Goal: Check status: Verify the current state of an ongoing process or item

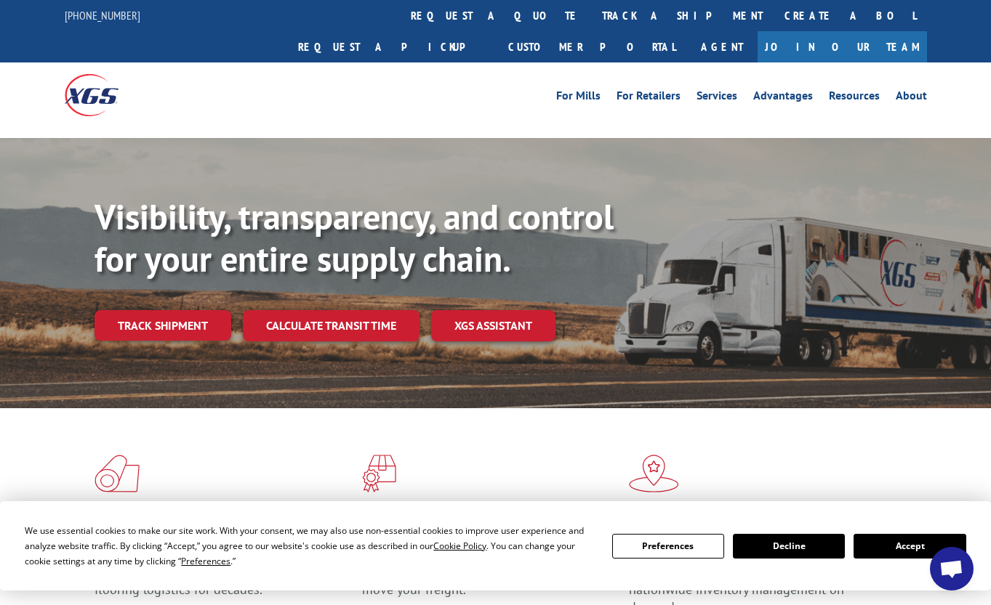
click at [924, 545] on button "Accept" at bounding box center [909, 546] width 112 height 25
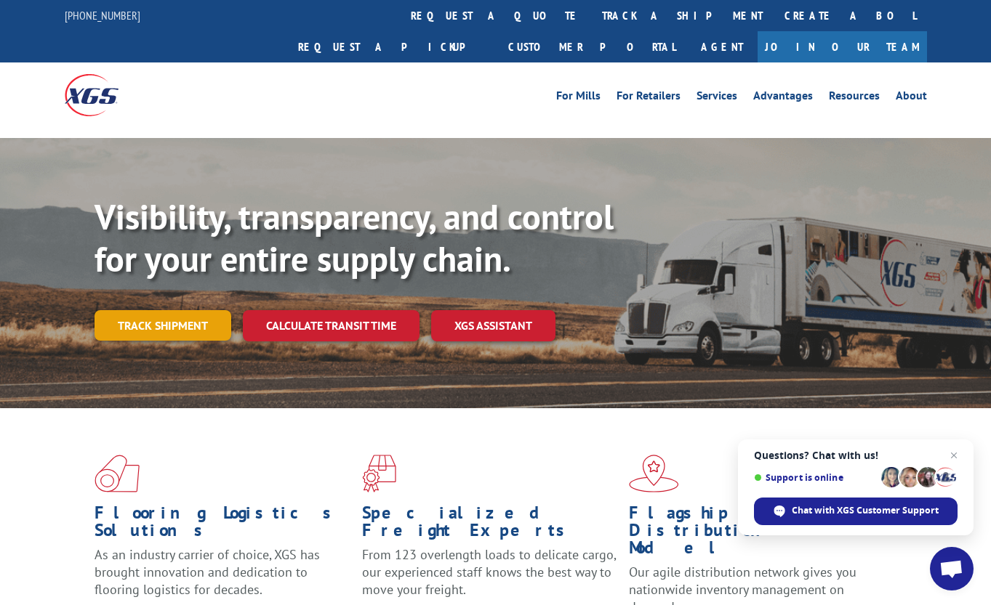
click at [161, 310] on link "Track shipment" at bounding box center [162, 325] width 137 height 31
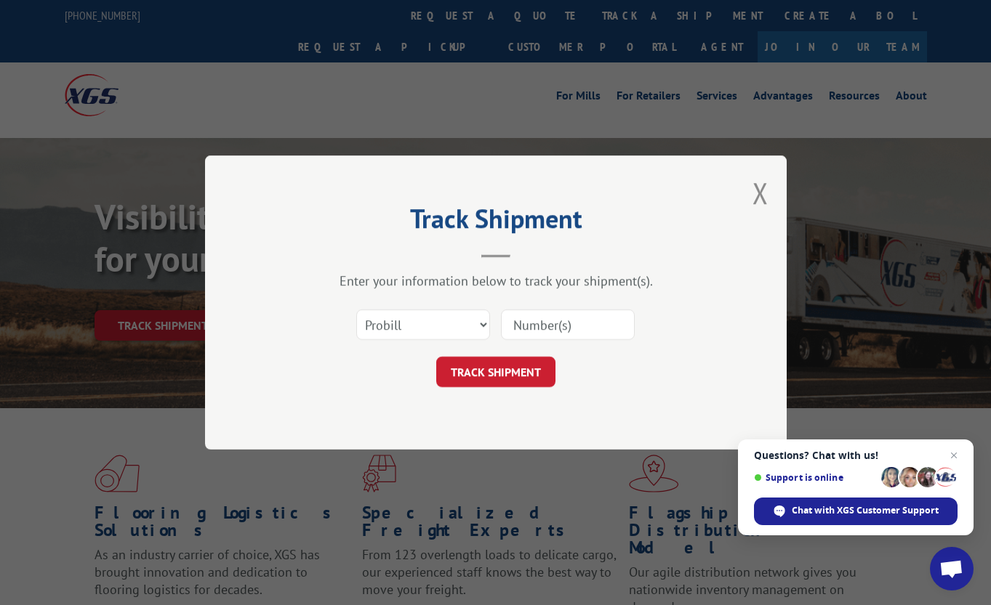
click at [545, 328] on input at bounding box center [568, 325] width 134 height 31
paste input "461617"
type input "461617"
click at [480, 371] on button "TRACK SHIPMENT" at bounding box center [495, 372] width 119 height 31
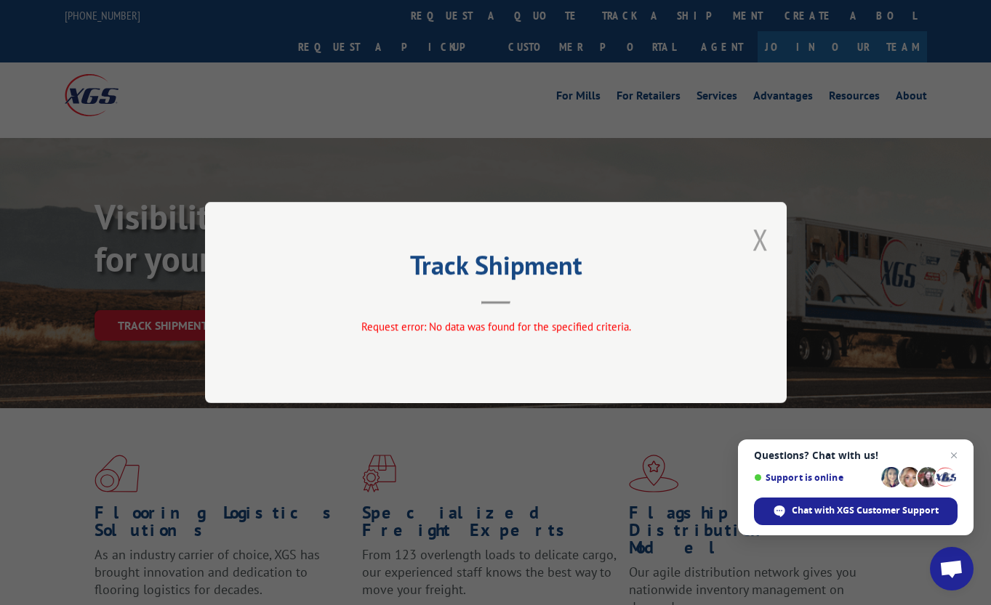
click at [756, 240] on button "Close modal" at bounding box center [760, 239] width 16 height 39
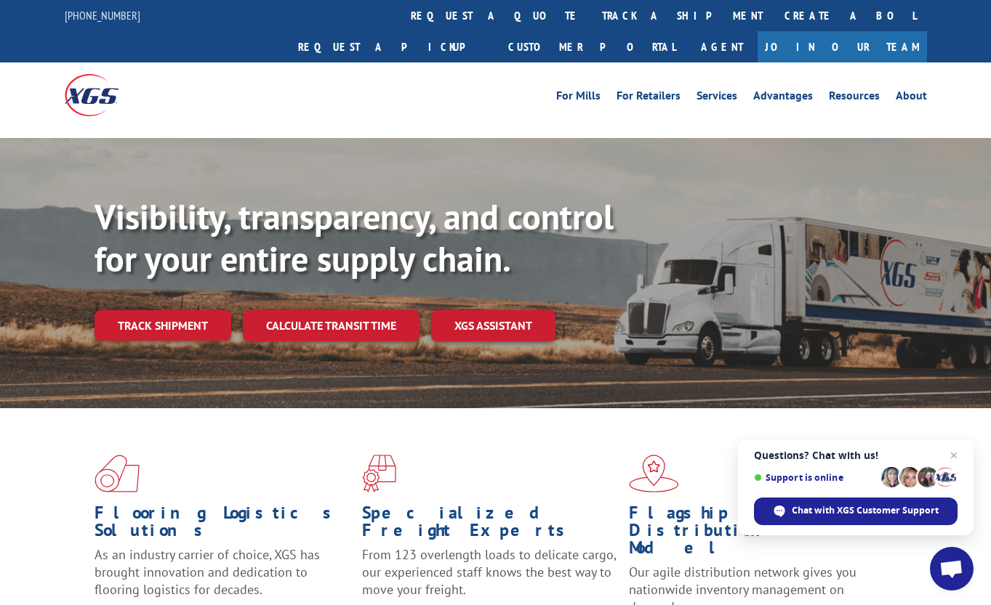
click at [969, 78] on div "For Mills For Retailers Services Advantages Resources About For Mills For Retai…" at bounding box center [495, 95] width 991 height 65
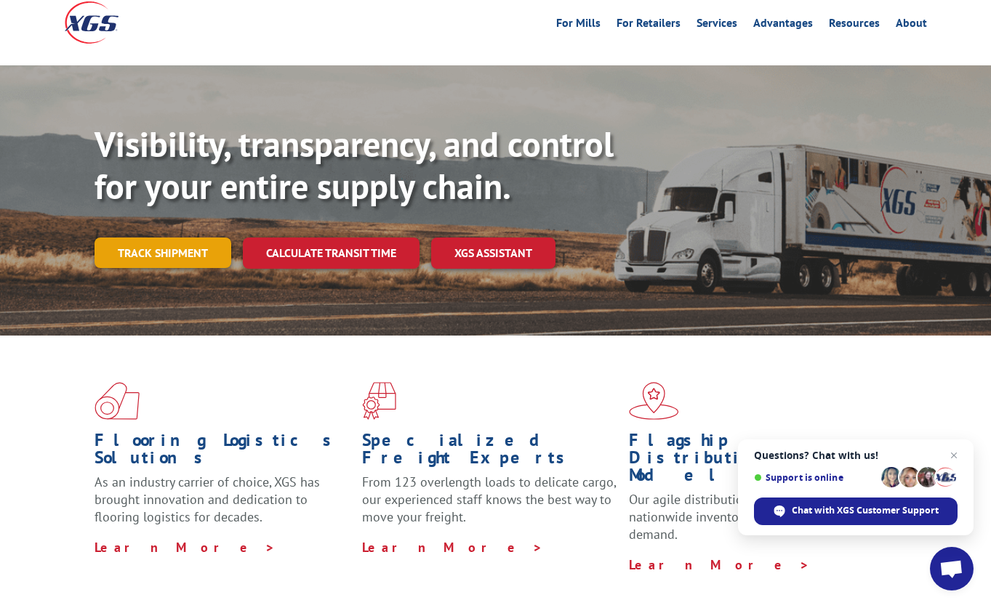
click at [159, 238] on link "Track shipment" at bounding box center [162, 253] width 137 height 31
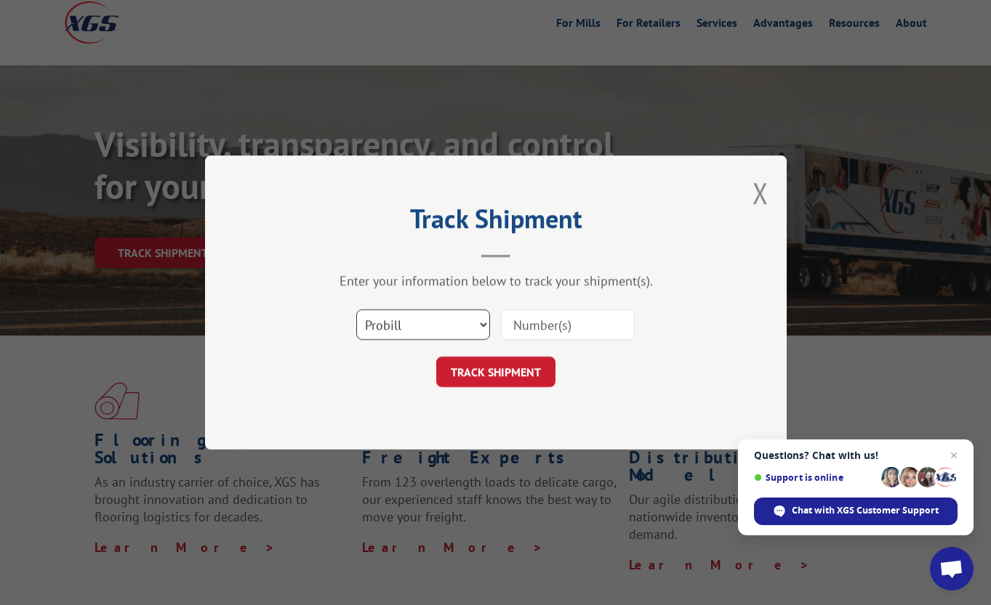
click at [422, 331] on select "Select category... Probill BOL PO" at bounding box center [423, 325] width 134 height 31
select select "bol"
click at [356, 310] on select "Select category... Probill BOL PO" at bounding box center [423, 325] width 134 height 31
click at [545, 322] on input at bounding box center [568, 325] width 134 height 31
paste input "461617"
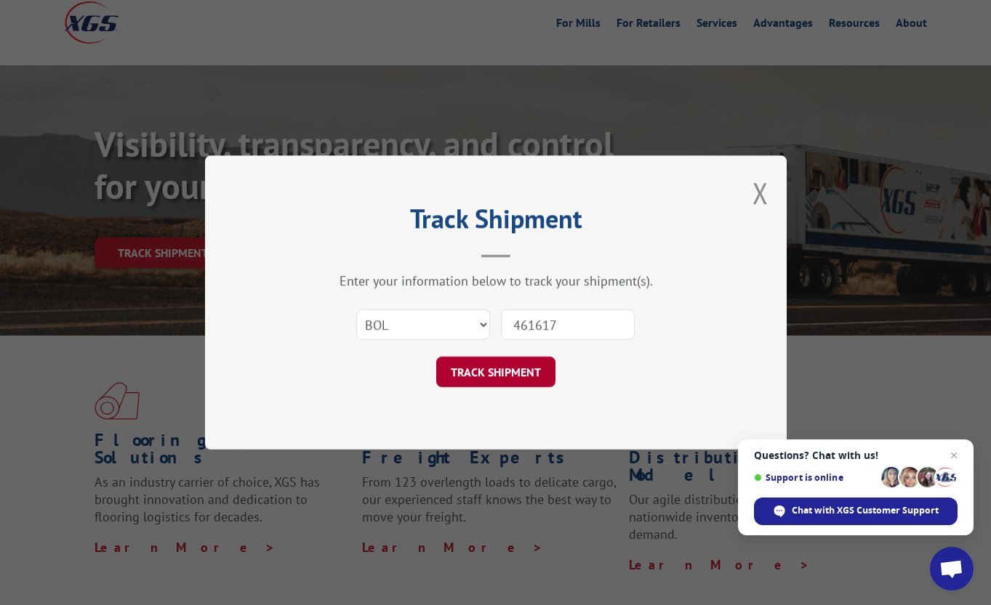
type input "461617"
click at [496, 372] on button "TRACK SHIPMENT" at bounding box center [495, 372] width 119 height 31
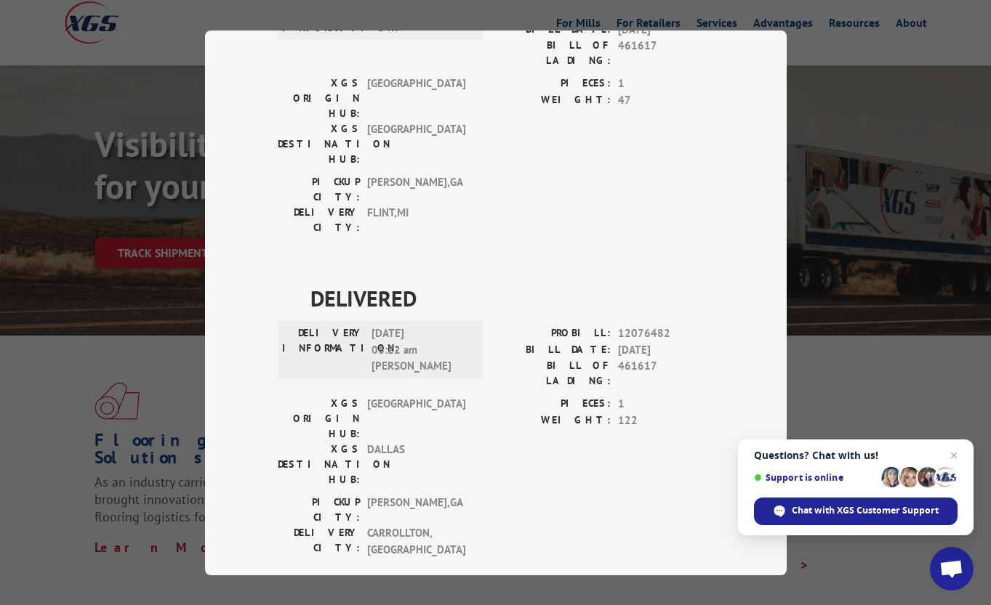
scroll to position [576, 0]
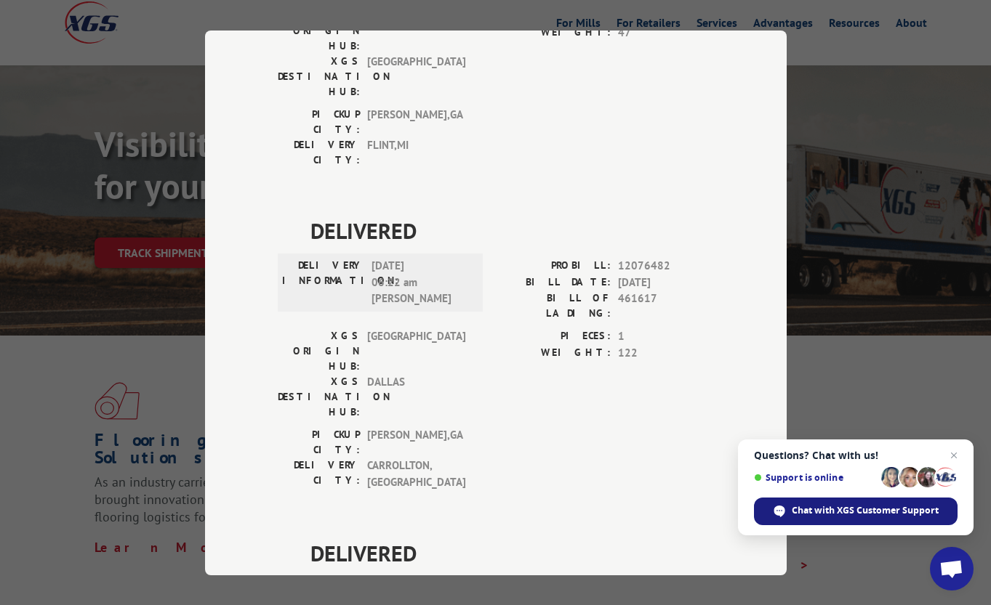
click at [818, 510] on span "Chat with XGS Customer Support" at bounding box center [865, 510] width 147 height 13
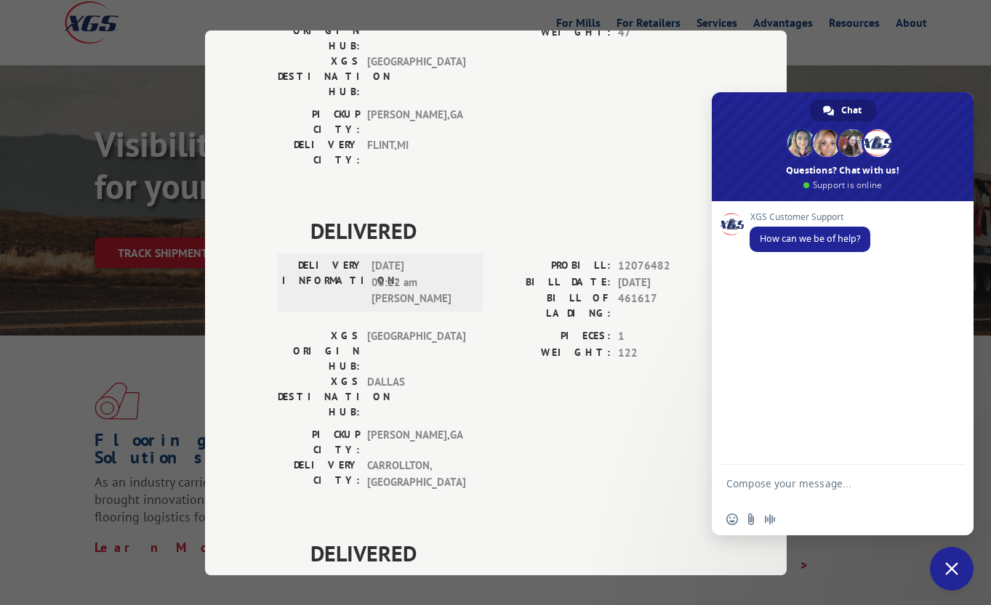
click at [777, 488] on textarea "Compose your message..." at bounding box center [826, 491] width 201 height 26
type textarea "Track delivery"
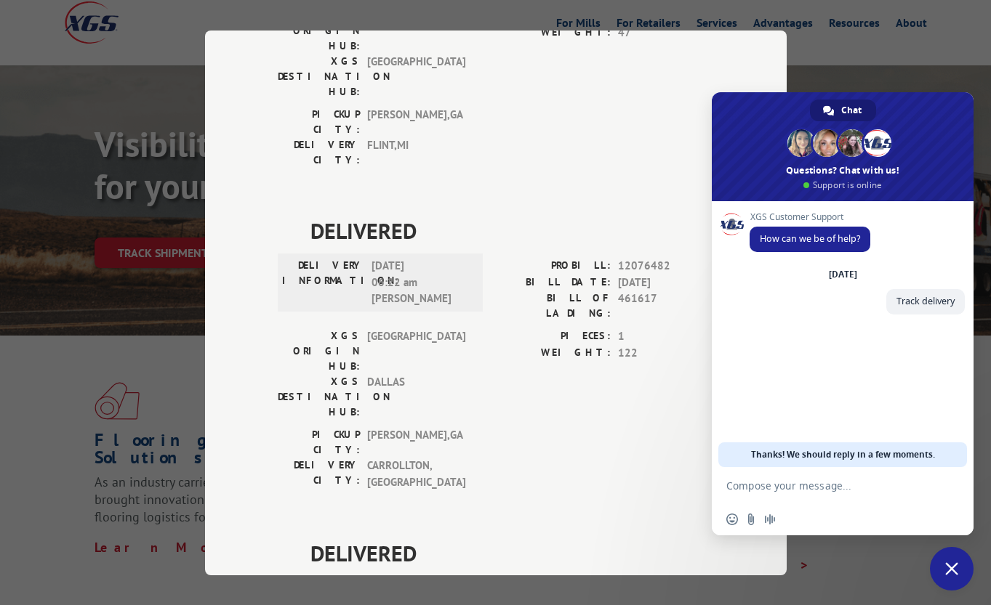
click at [943, 565] on span "Close chat" at bounding box center [952, 569] width 44 height 44
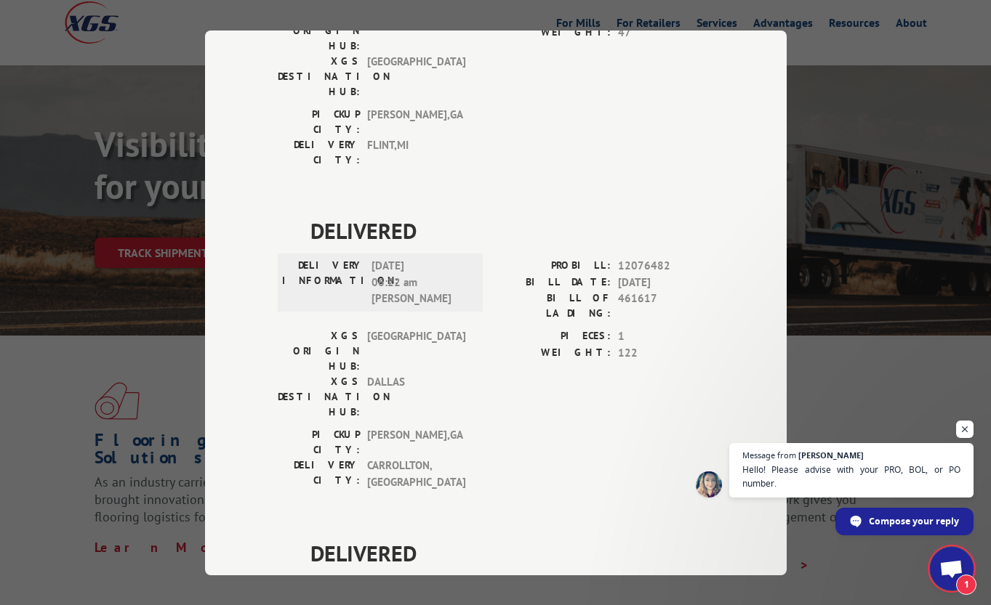
scroll to position [0, 0]
click at [964, 428] on span "Open chat" at bounding box center [965, 430] width 18 height 18
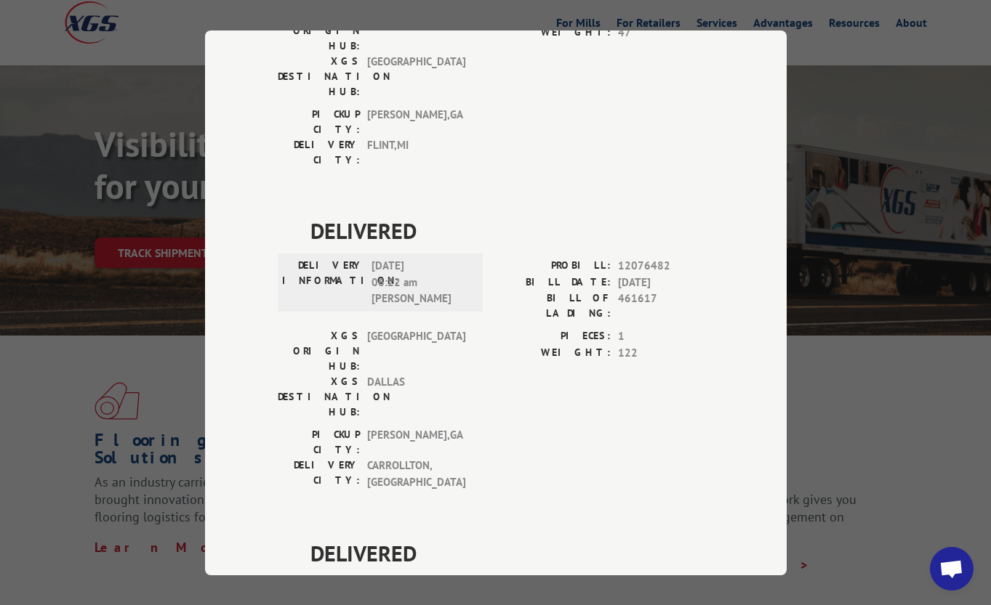
click at [627, 497] on div "DELIVERED DELIVERY INFORMATION: PROBILL: 9296260 BILL DATE: [DATE] BILL OF LADI…" at bounding box center [496, 214] width 436 height 1287
